Goal: Information Seeking & Learning: Learn about a topic

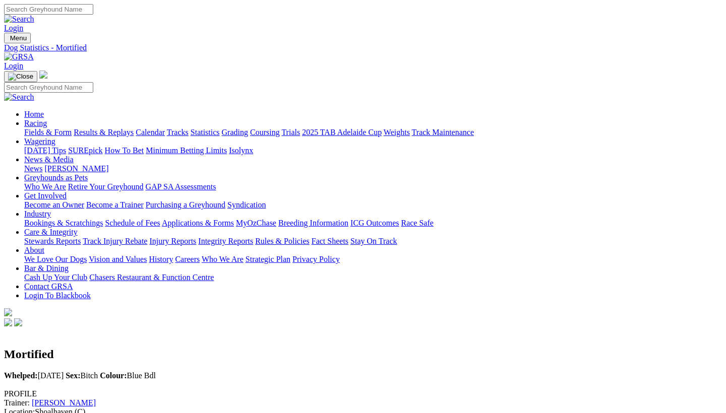
click at [96, 399] on link "[PERSON_NAME]" at bounding box center [64, 403] width 64 height 9
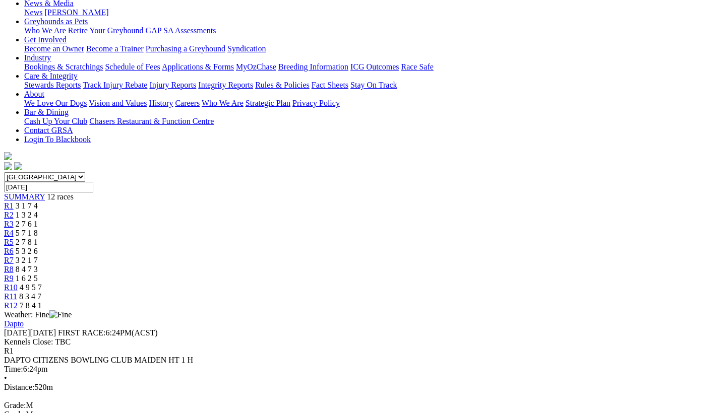
scroll to position [157, 0]
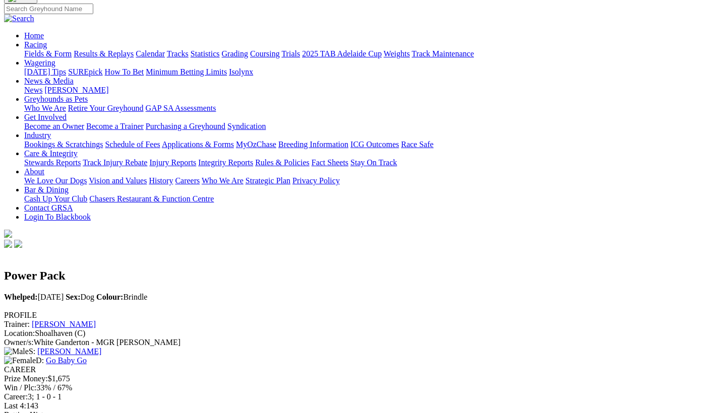
scroll to position [79, 0]
